Goal: Task Accomplishment & Management: Manage account settings

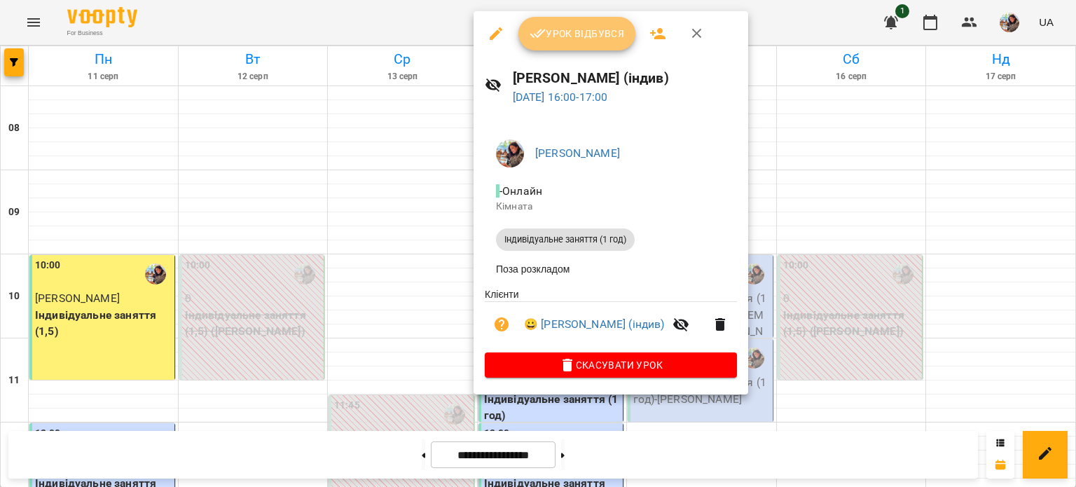
click at [555, 33] on span "Урок відбувся" at bounding box center [576, 33] width 95 height 17
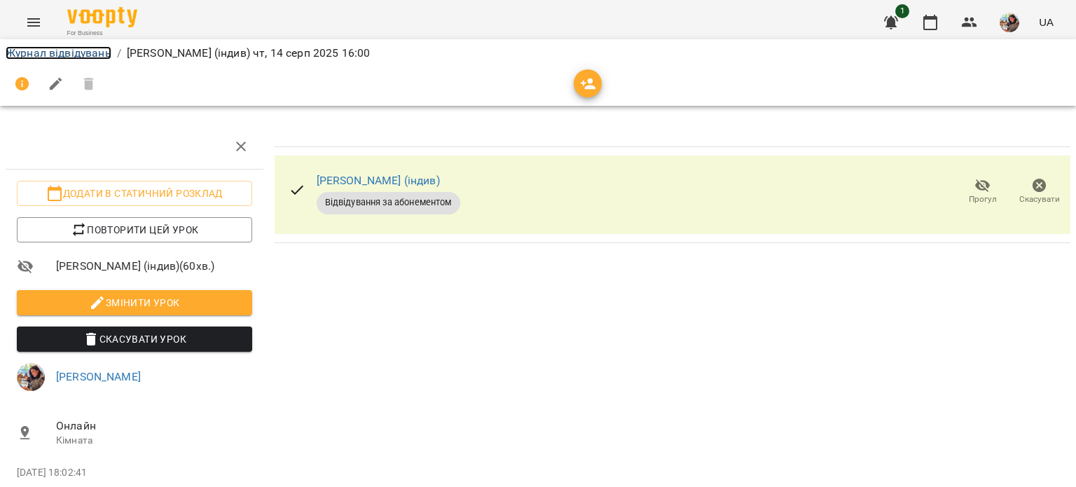
click at [74, 48] on link "Журнал відвідувань" at bounding box center [59, 52] width 106 height 13
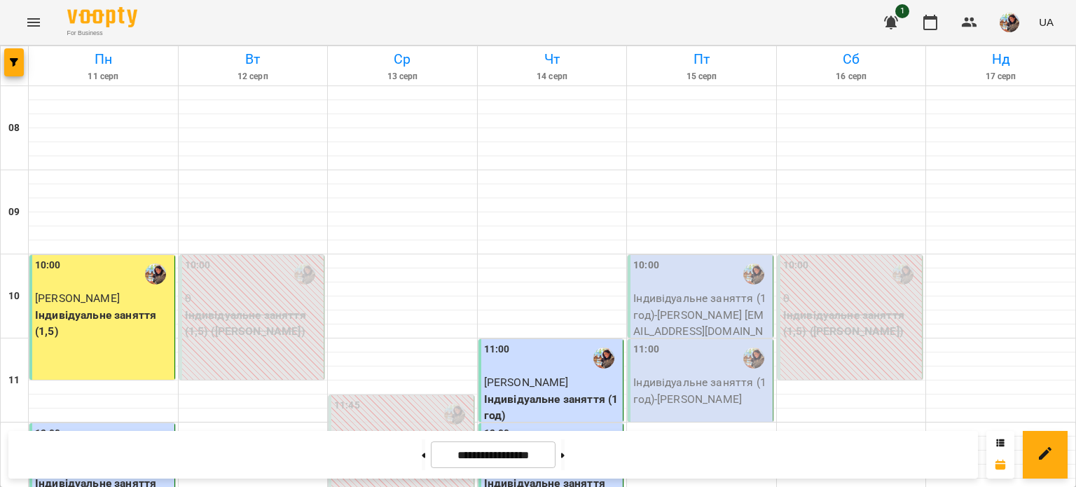
scroll to position [582, 0]
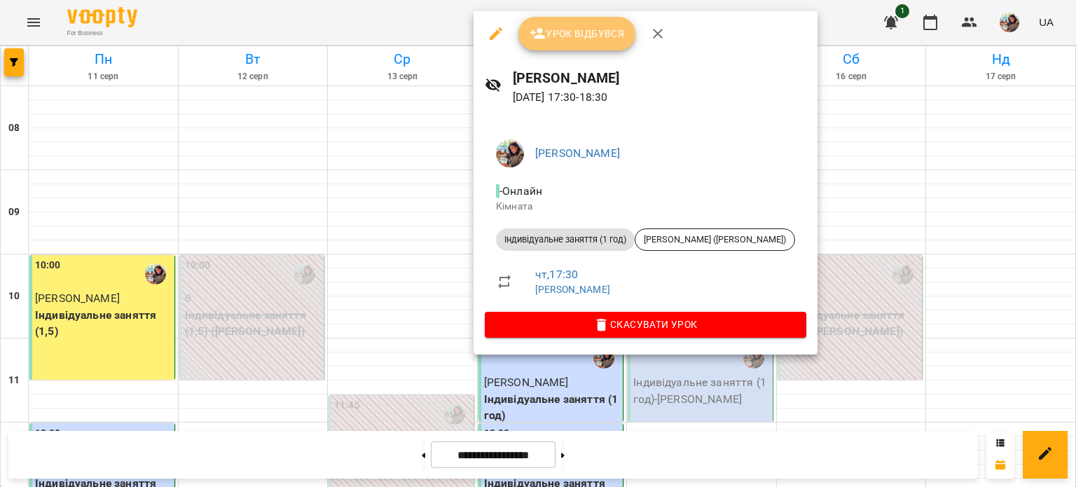
click at [591, 33] on span "Урок відбувся" at bounding box center [576, 33] width 95 height 17
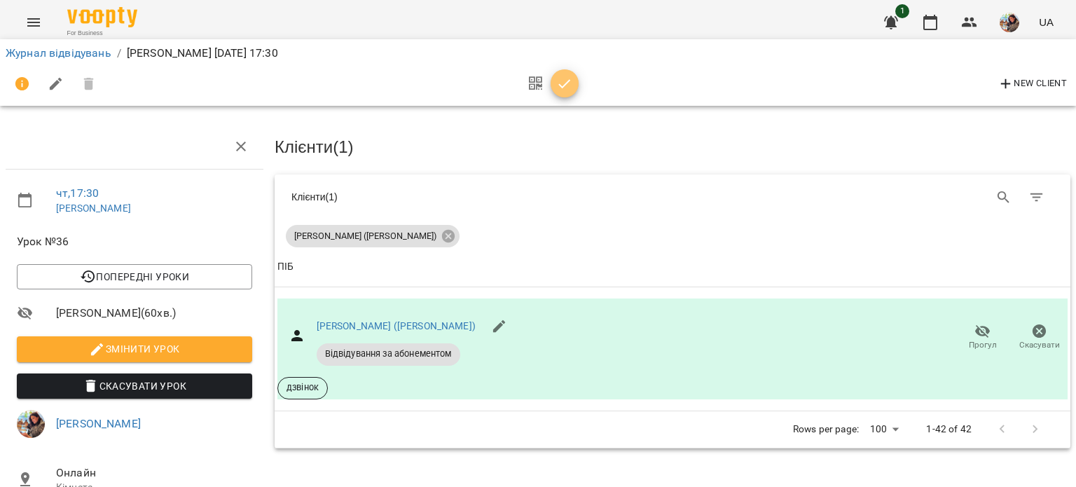
click at [560, 88] on icon "button" at bounding box center [564, 84] width 17 height 17
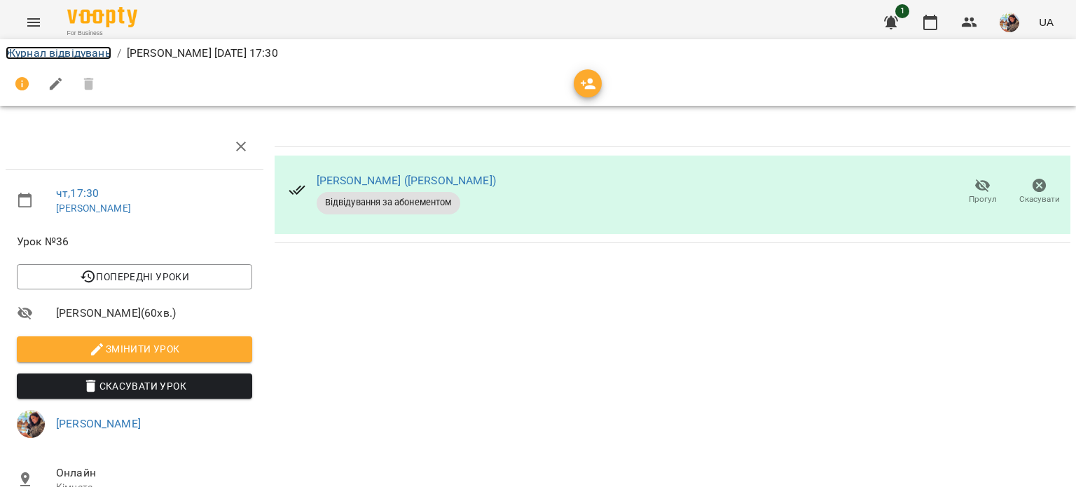
click at [81, 48] on link "Журнал відвідувань" at bounding box center [59, 52] width 106 height 13
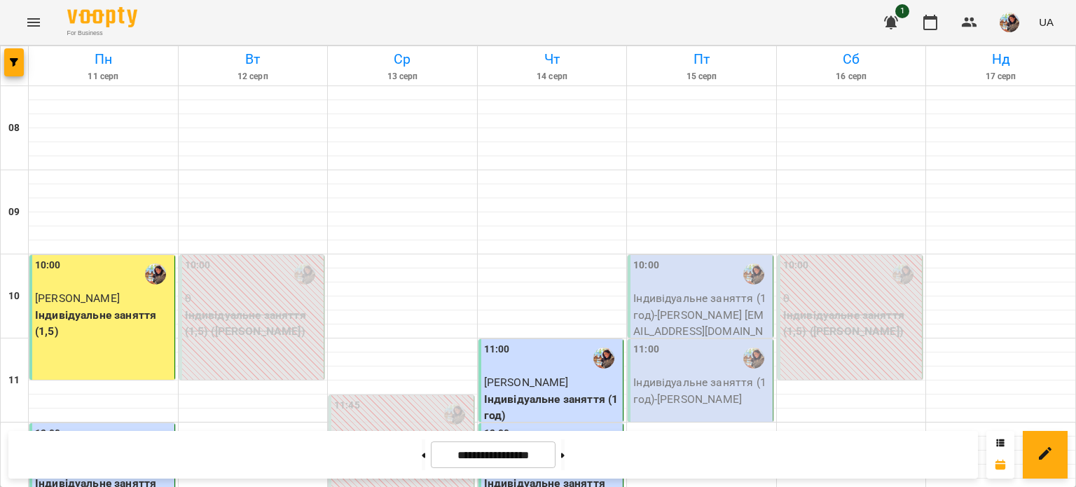
scroll to position [712, 0]
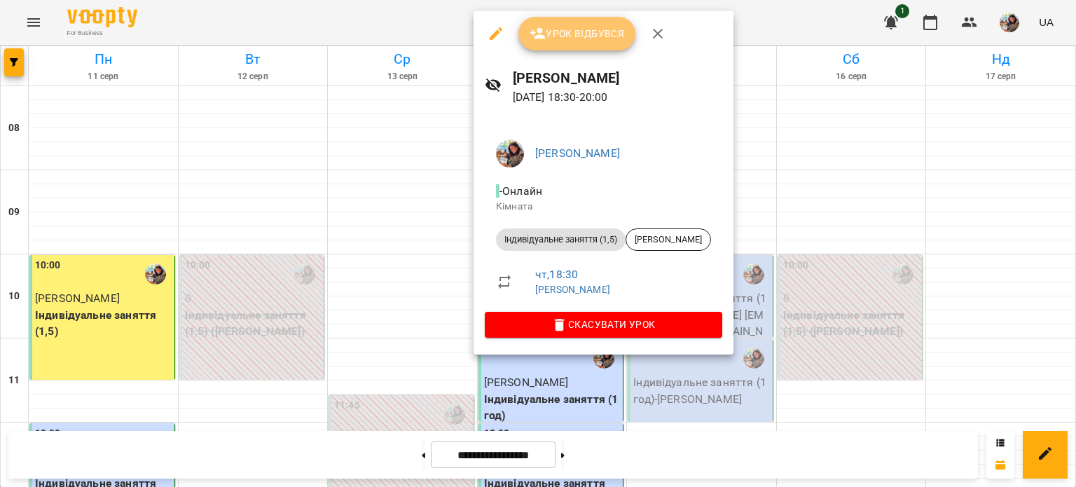
click at [567, 34] on span "Урок відбувся" at bounding box center [576, 33] width 95 height 17
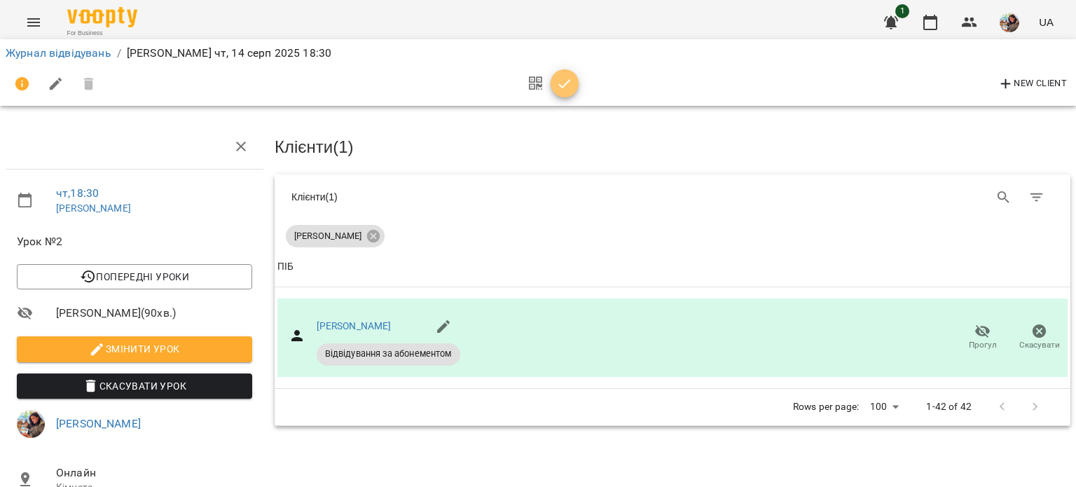
click at [557, 88] on icon "button" at bounding box center [564, 84] width 17 height 17
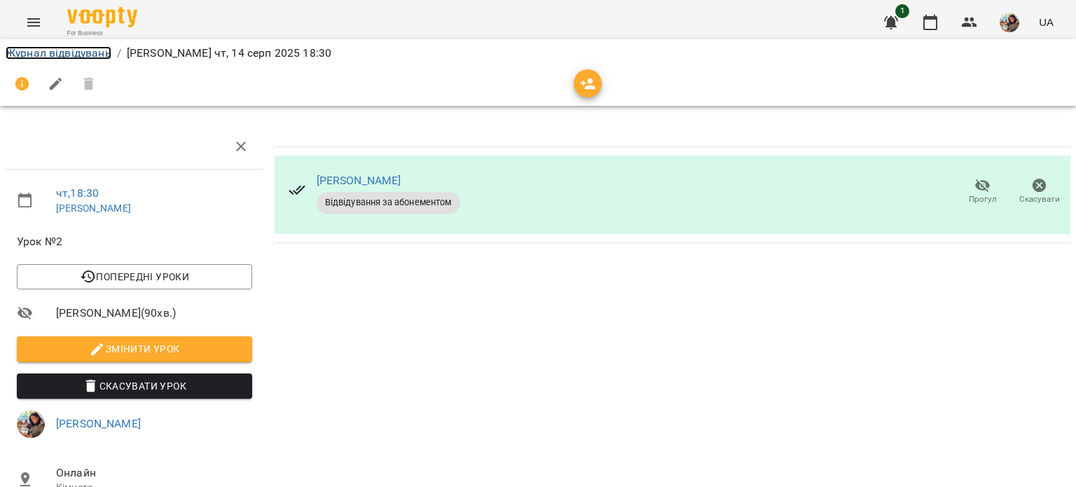
click at [65, 48] on link "Журнал відвідувань" at bounding box center [59, 52] width 106 height 13
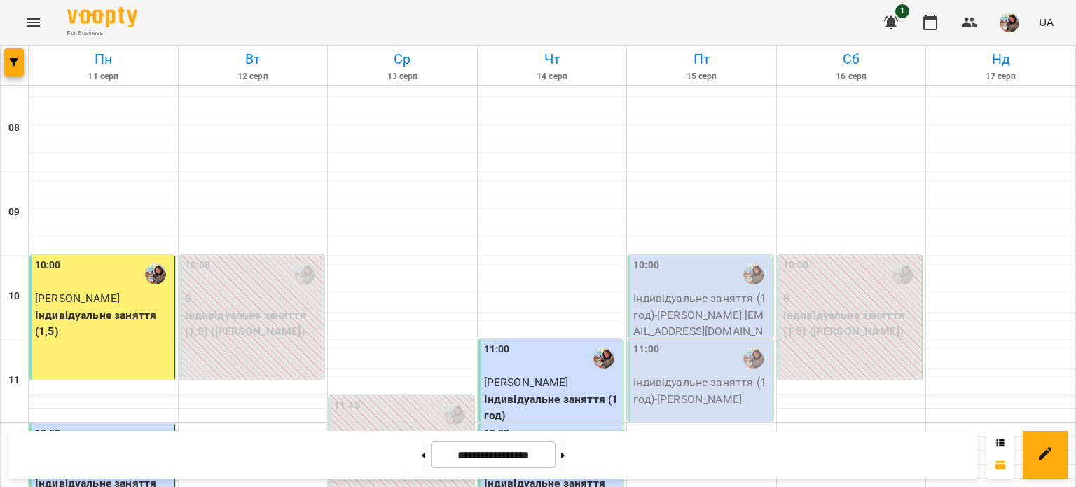
scroll to position [66, 0]
